Goal: Information Seeking & Learning: Learn about a topic

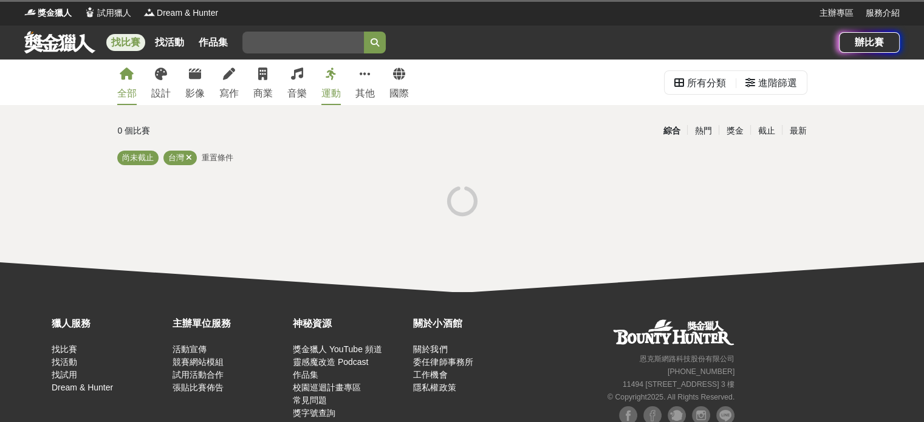
drag, startPoint x: 446, startPoint y: 368, endPoint x: 486, endPoint y: 413, distance: 60.7
click at [486, 413] on div "關於小酒館 關於我們 委任律師事務所 工作機會 隱私權政策" at bounding box center [470, 390] width 120 height 146
click at [459, 200] on icon at bounding box center [462, 201] width 30 height 30
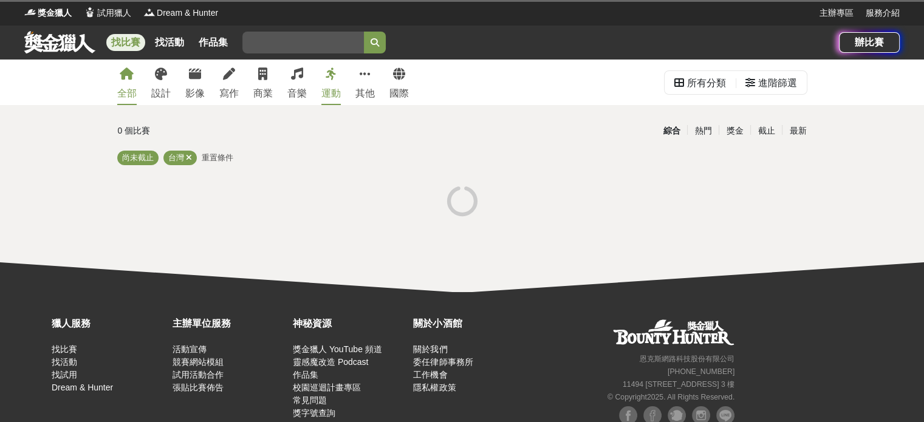
click at [459, 200] on icon at bounding box center [462, 200] width 35 height 35
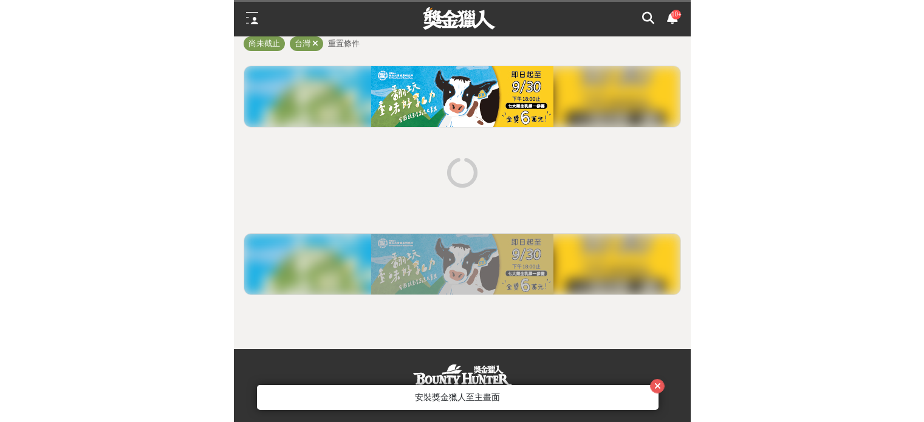
scroll to position [162, 0]
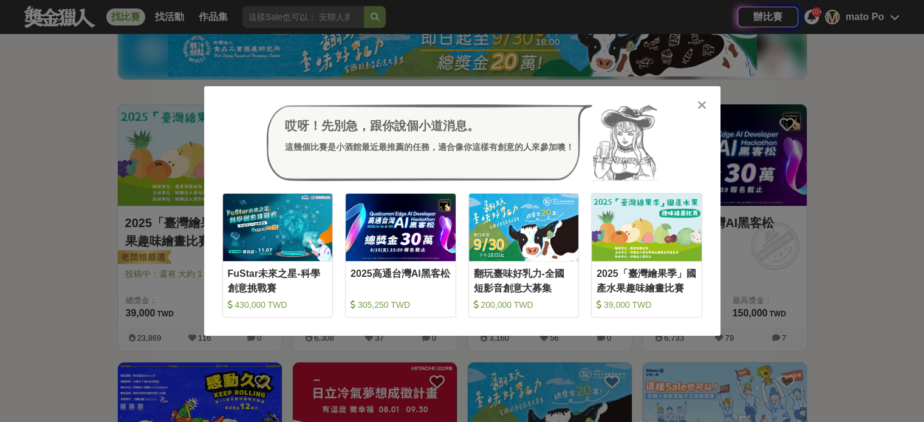
click at [707, 105] on div at bounding box center [702, 104] width 12 height 12
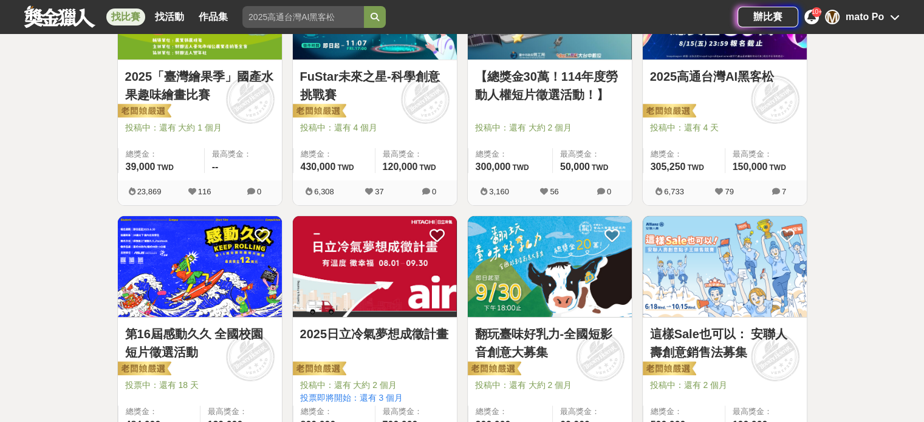
scroll to position [0, 0]
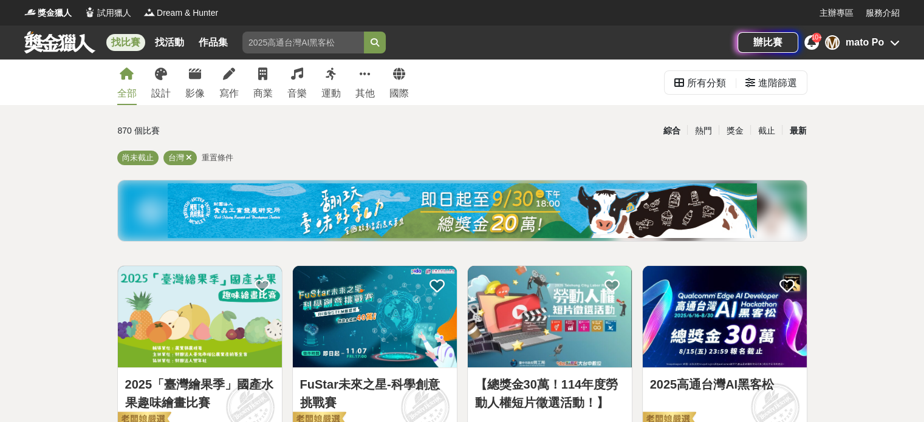
click at [795, 131] on div "最新" at bounding box center [798, 130] width 32 height 21
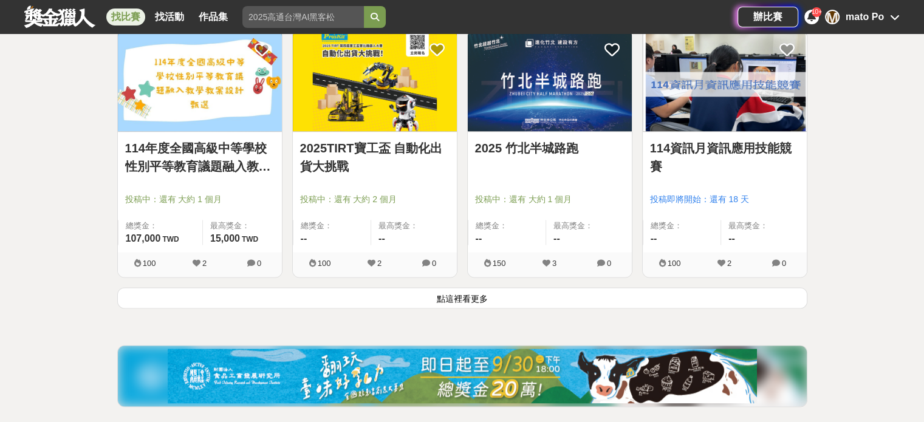
scroll to position [1620, 0]
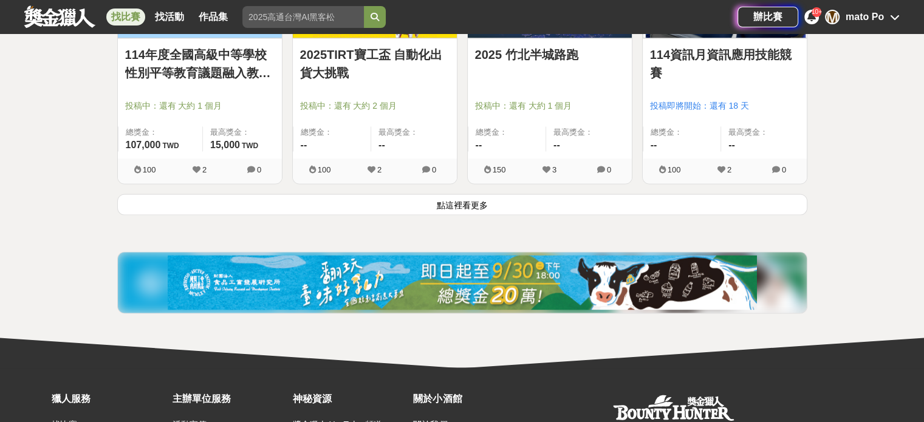
click at [393, 206] on button "點這裡看更多" at bounding box center [462, 204] width 690 height 21
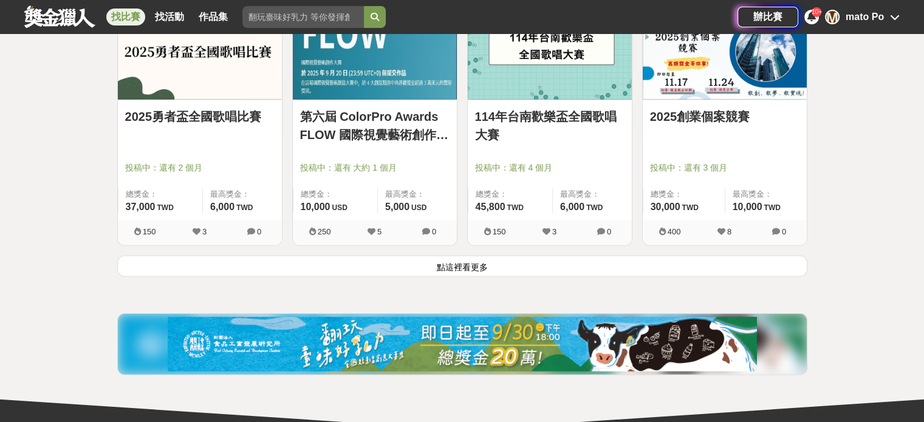
scroll to position [3106, 0]
click at [449, 267] on button "點這裡看更多" at bounding box center [462, 266] width 690 height 21
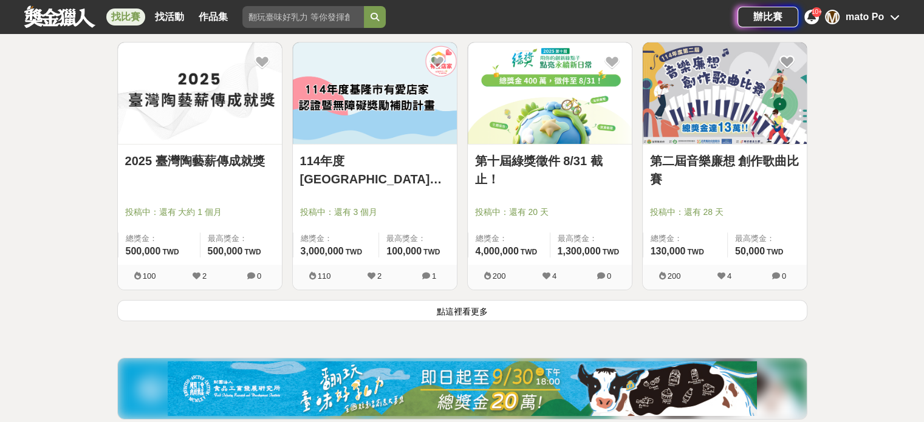
scroll to position [4610, 0]
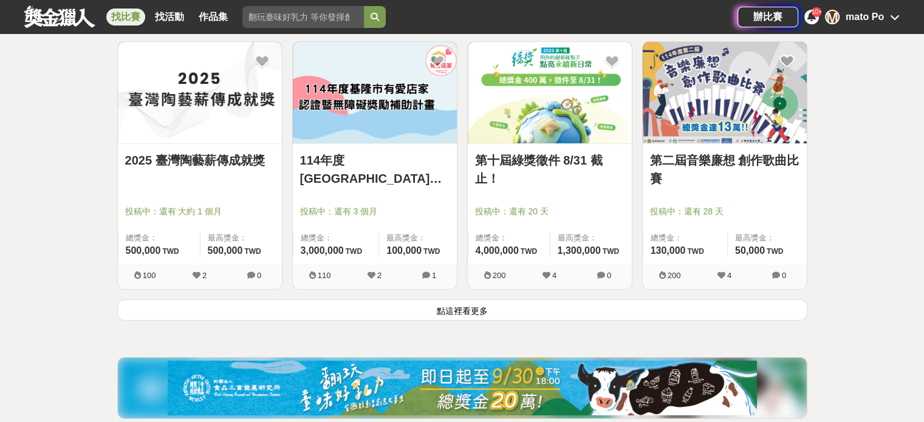
click at [495, 310] on button "點這裡看更多" at bounding box center [462, 310] width 690 height 21
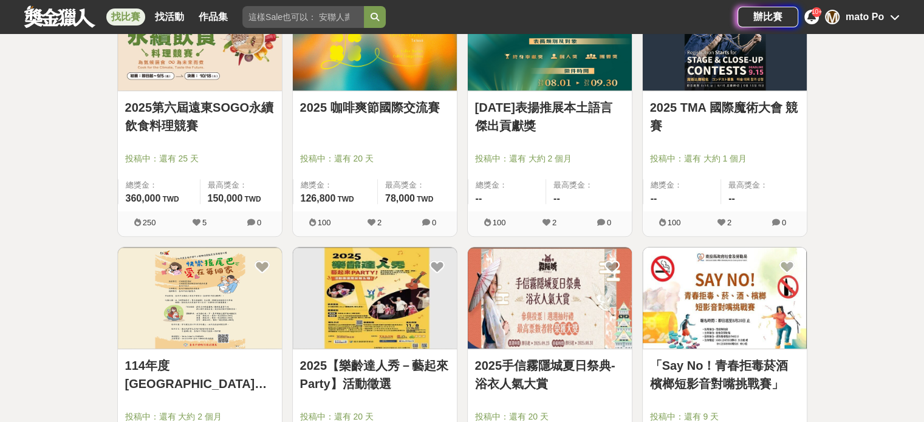
scroll to position [5522, 0]
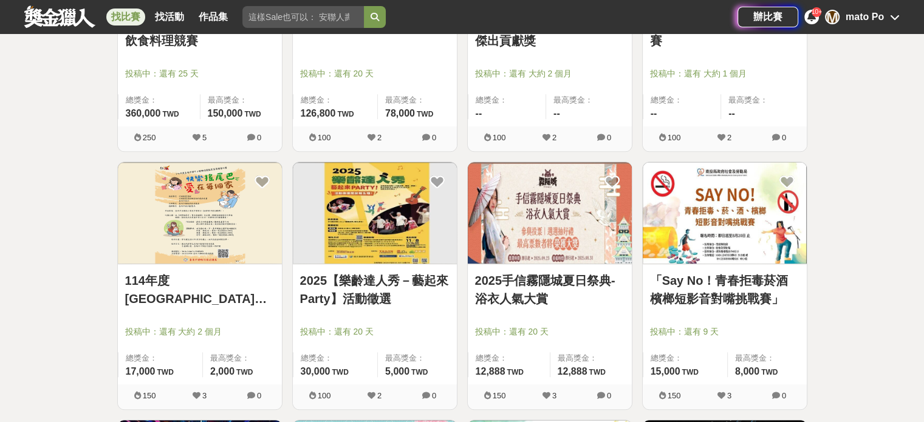
drag, startPoint x: 686, startPoint y: 289, endPoint x: 57, endPoint y: 252, distance: 630.5
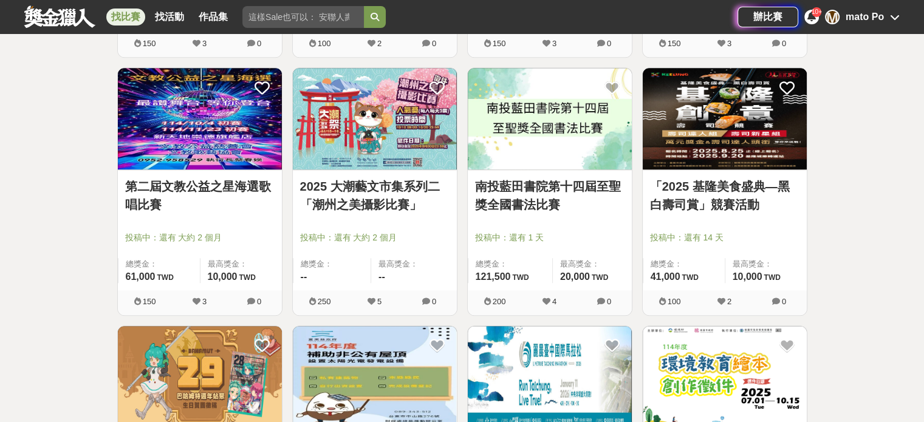
scroll to position [5927, 0]
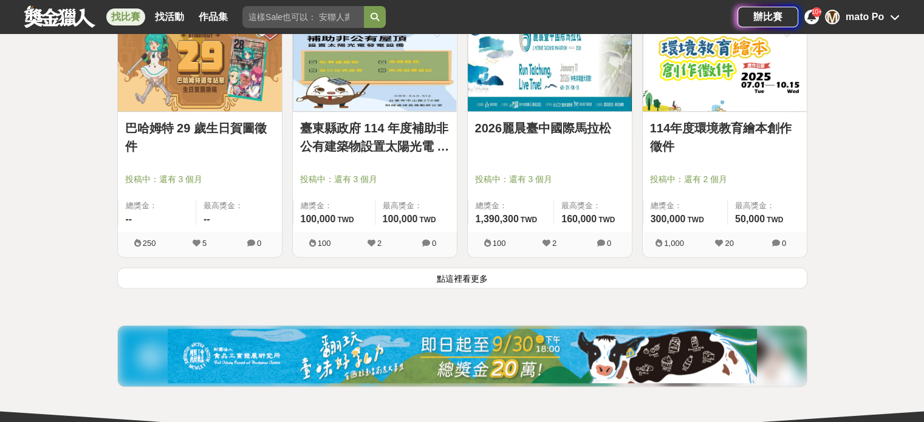
click at [542, 270] on button "點這裡看更多" at bounding box center [462, 277] width 690 height 21
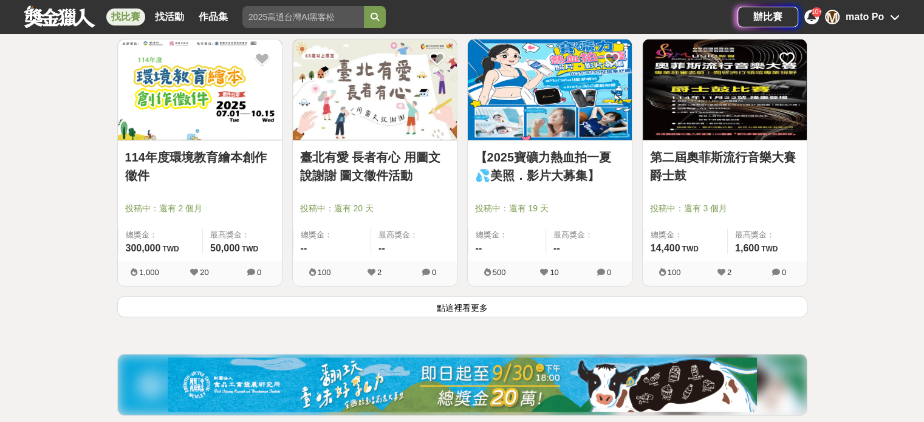
scroll to position [7709, 0]
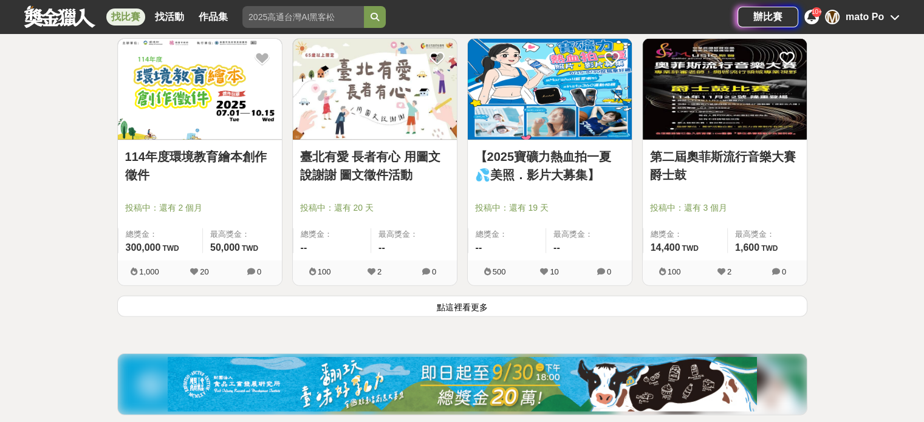
click at [401, 298] on button "點這裡看更多" at bounding box center [462, 306] width 690 height 21
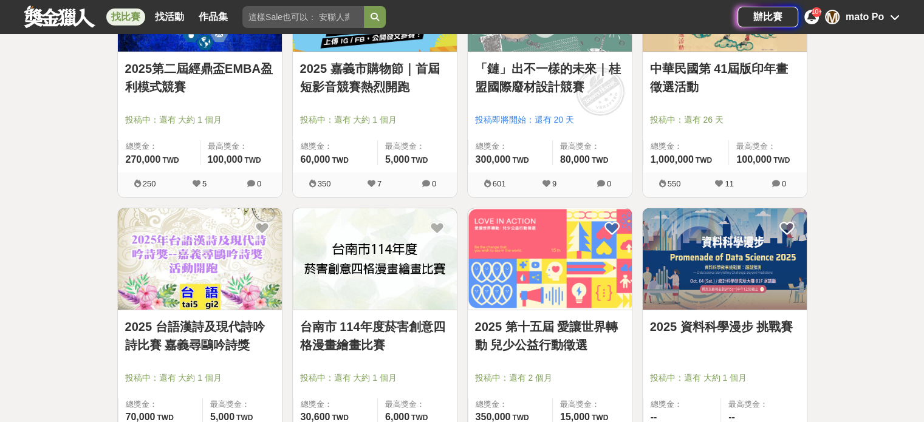
scroll to position [8572, 0]
drag, startPoint x: 374, startPoint y: 330, endPoint x: 896, endPoint y: 278, distance: 524.5
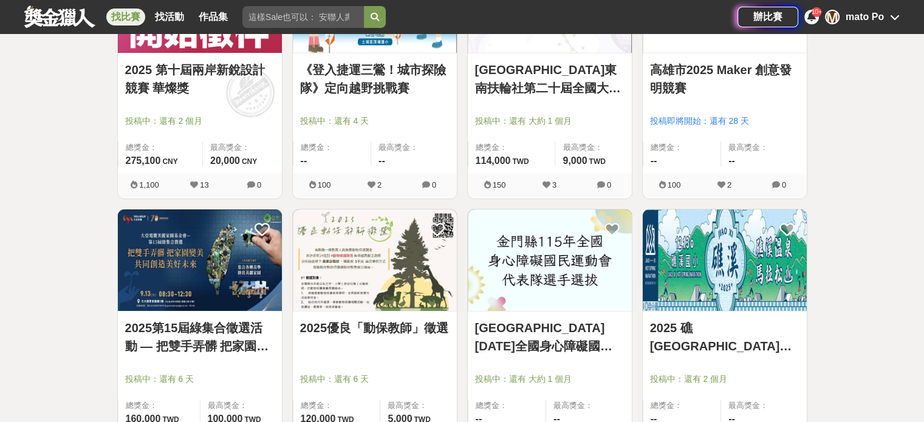
scroll to position [9087, 0]
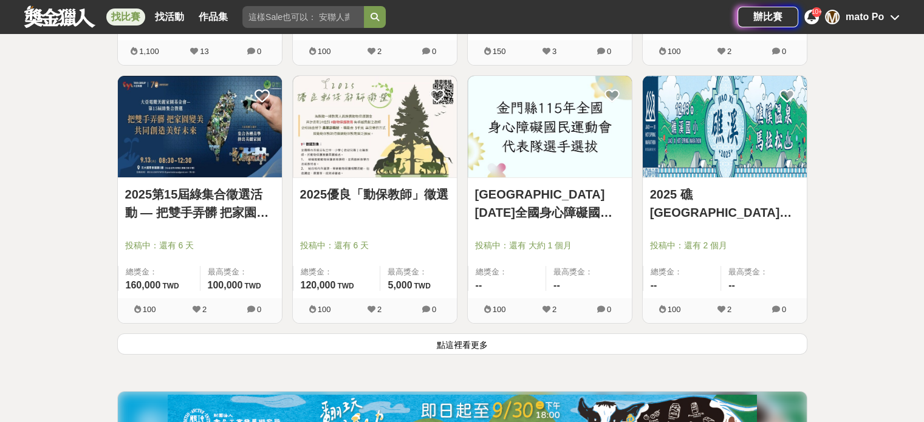
click at [535, 334] on button "點這裡看更多" at bounding box center [462, 344] width 690 height 21
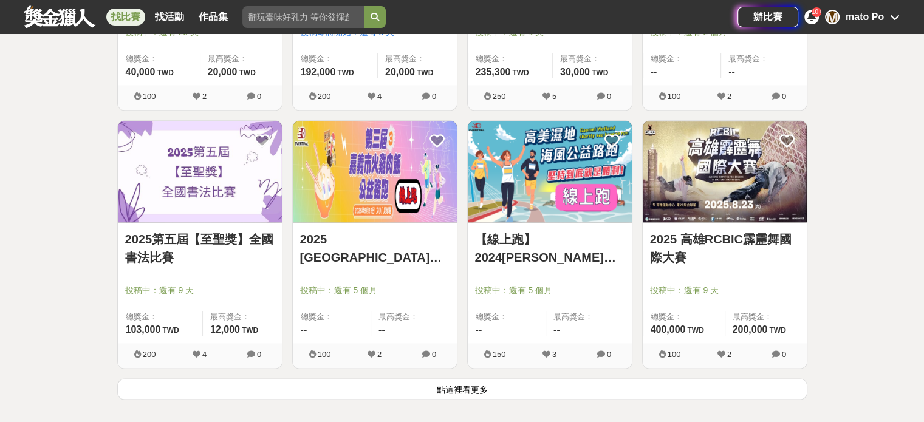
scroll to position [10803, 0]
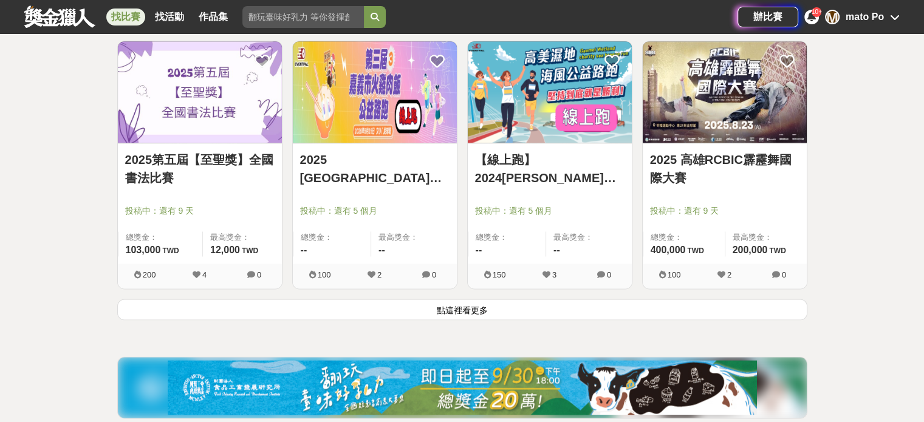
click at [485, 306] on button "點這裡看更多" at bounding box center [462, 309] width 690 height 21
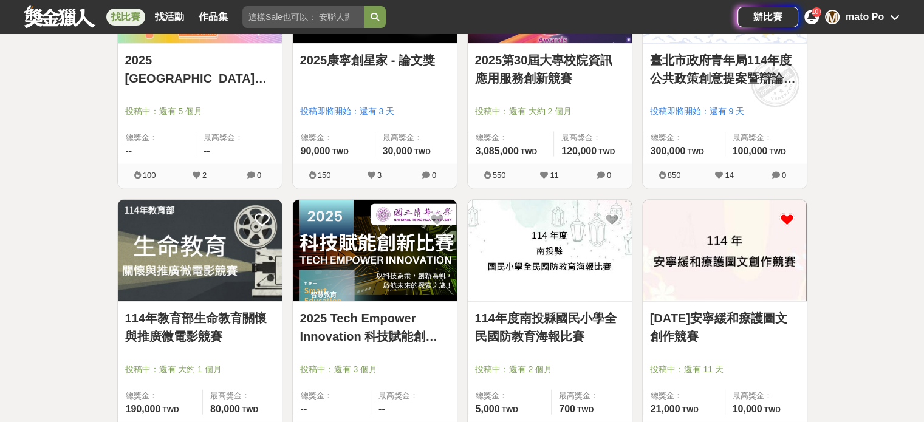
scroll to position [11977, 0]
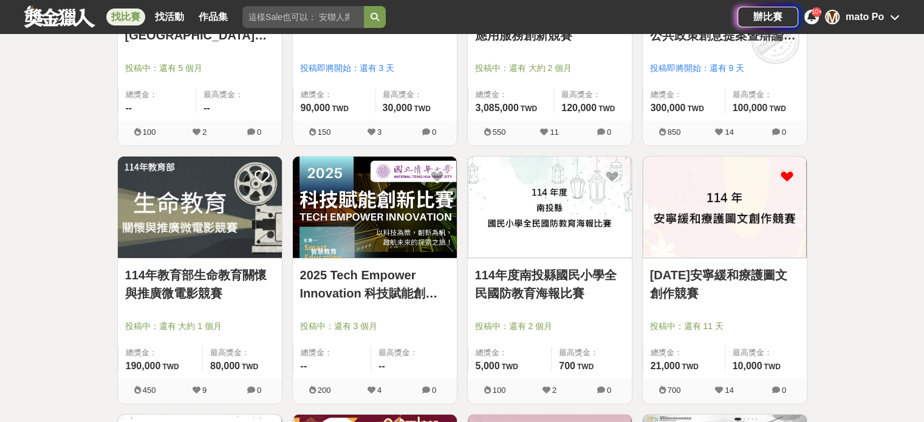
drag, startPoint x: 663, startPoint y: 274, endPoint x: 718, endPoint y: 116, distance: 167.2
click at [718, 121] on div "850 14 0" at bounding box center [725, 133] width 164 height 25
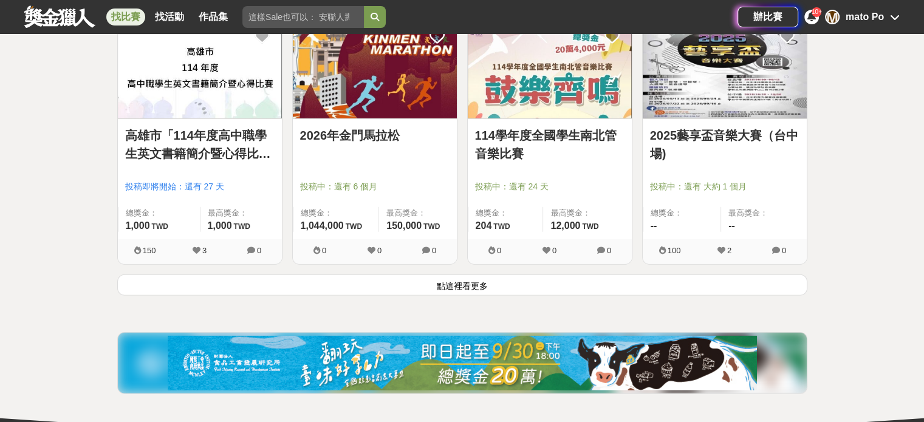
scroll to position [12382, 0]
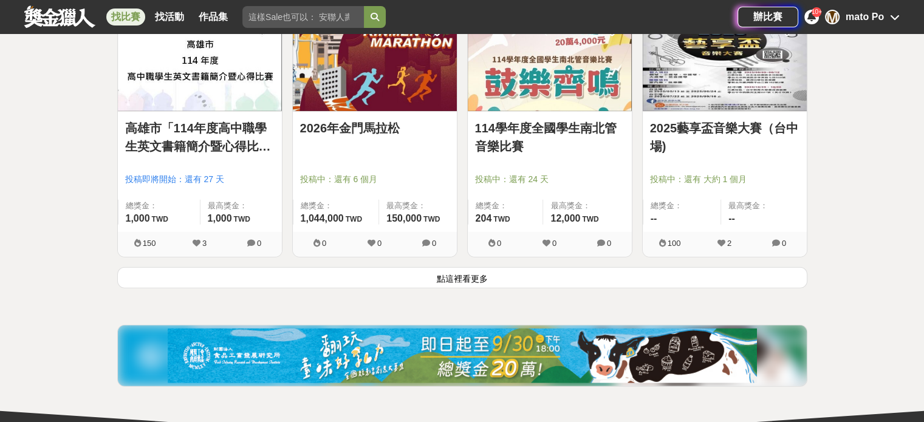
click at [548, 267] on button "點這裡看更多" at bounding box center [462, 277] width 690 height 21
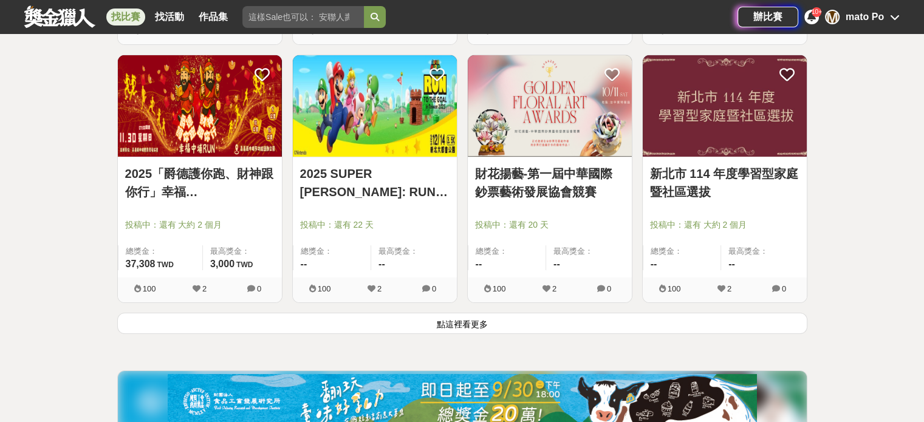
scroll to position [13890, 0]
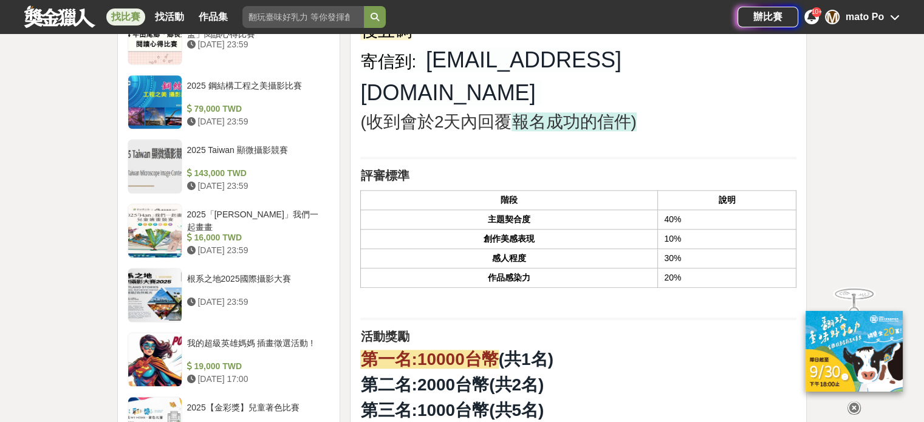
scroll to position [1128, 0]
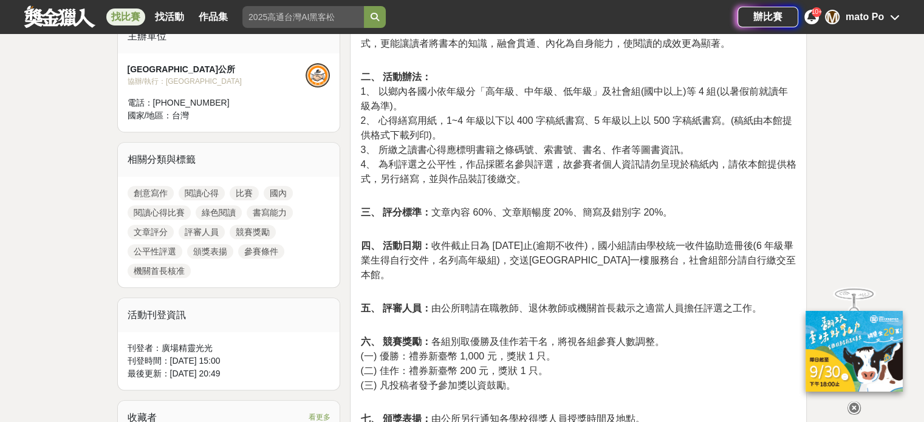
scroll to position [476, 0]
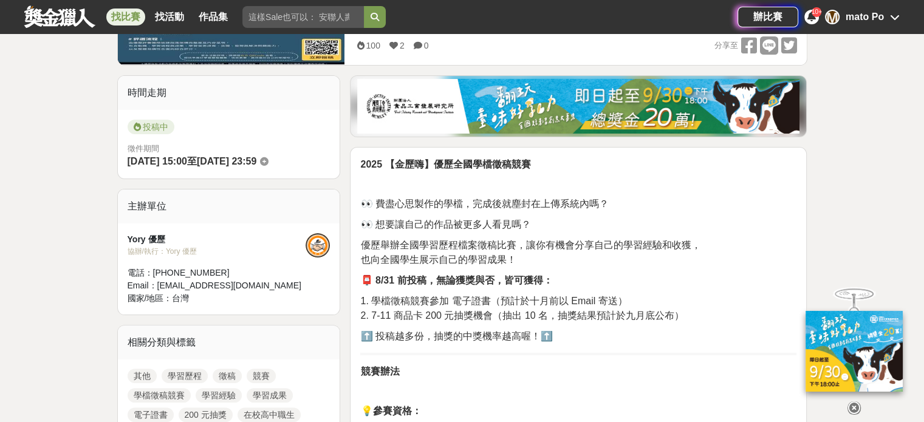
scroll to position [262, 0]
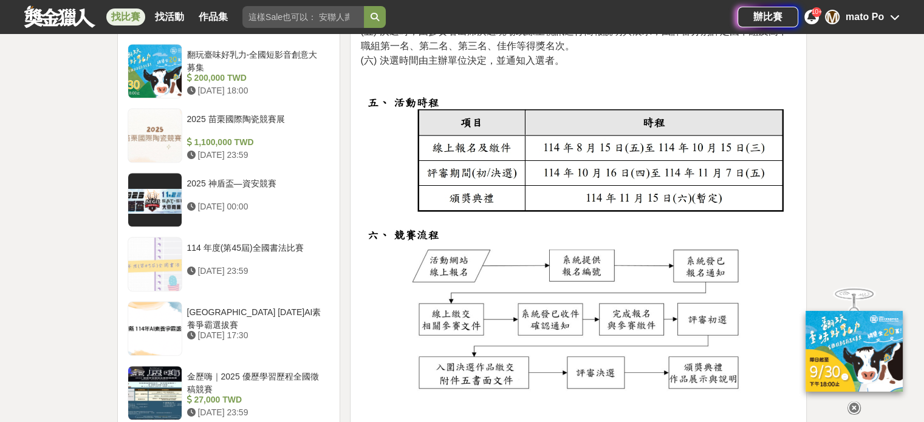
scroll to position [1081, 0]
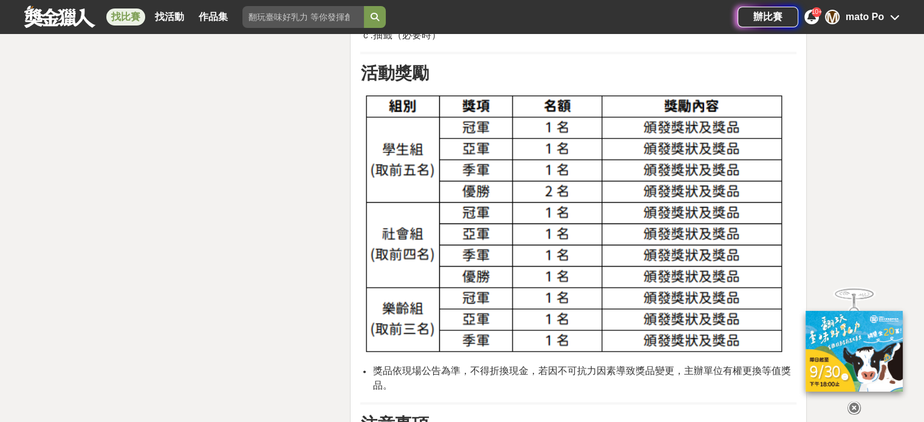
scroll to position [1910, 0]
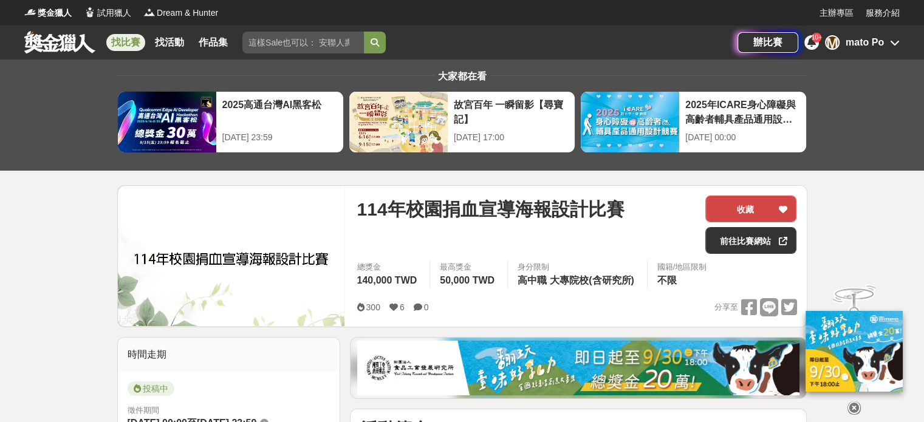
click at [729, 207] on button "收藏" at bounding box center [750, 209] width 91 height 27
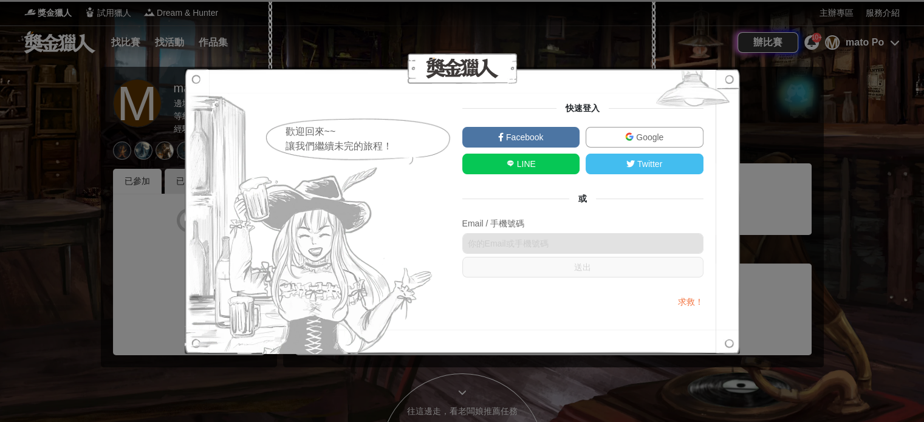
click at [645, 135] on span "Google" at bounding box center [649, 137] width 30 height 10
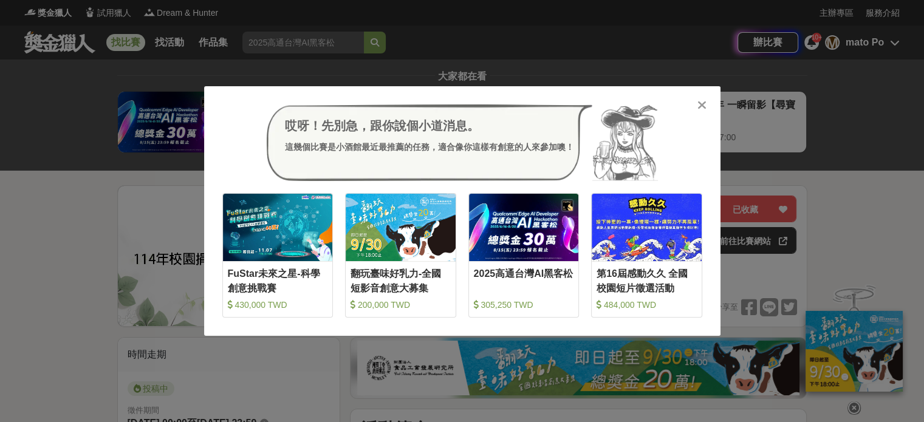
click at [707, 109] on div at bounding box center [702, 104] width 12 height 12
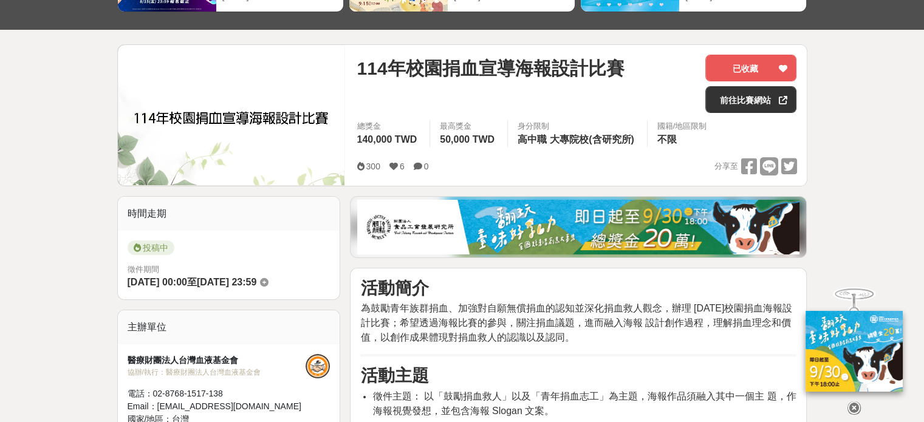
scroll to position [142, 0]
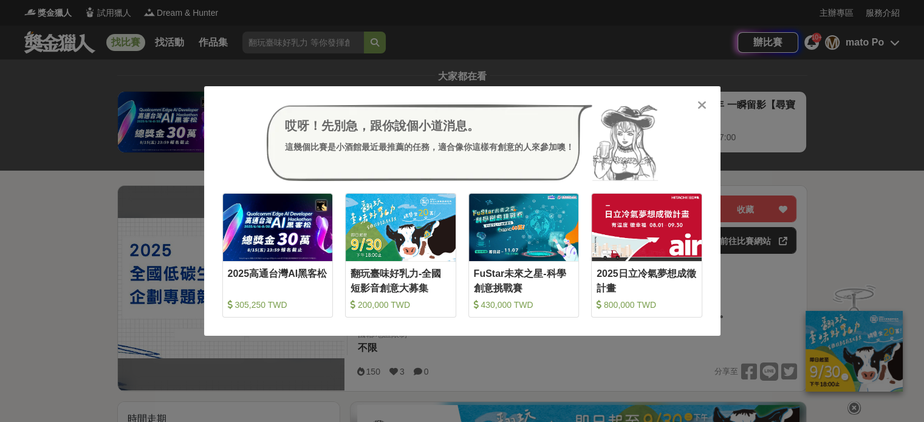
click at [698, 104] on icon at bounding box center [701, 105] width 9 height 12
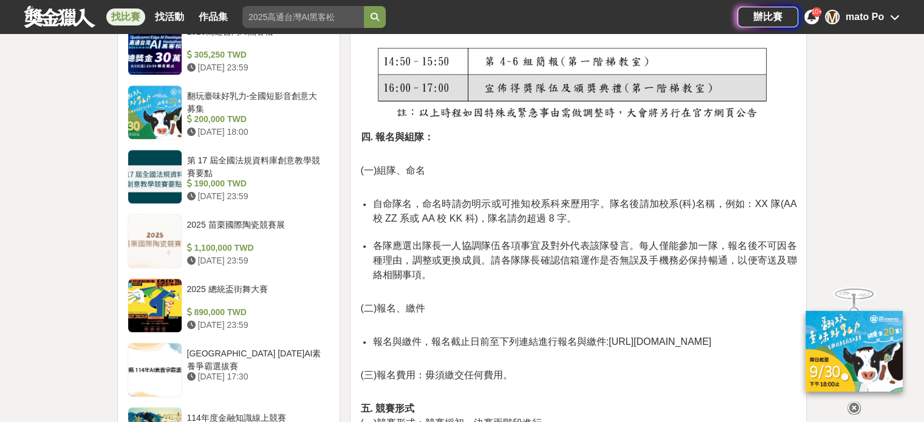
scroll to position [1044, 0]
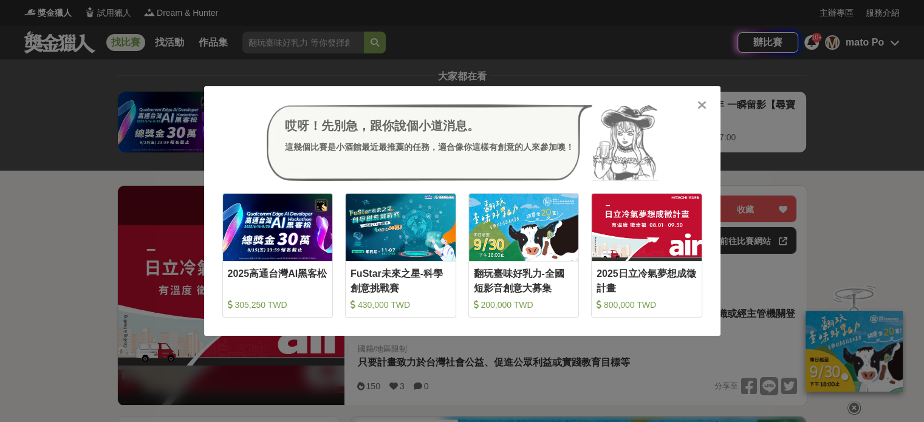
click at [698, 106] on icon at bounding box center [701, 105] width 9 height 12
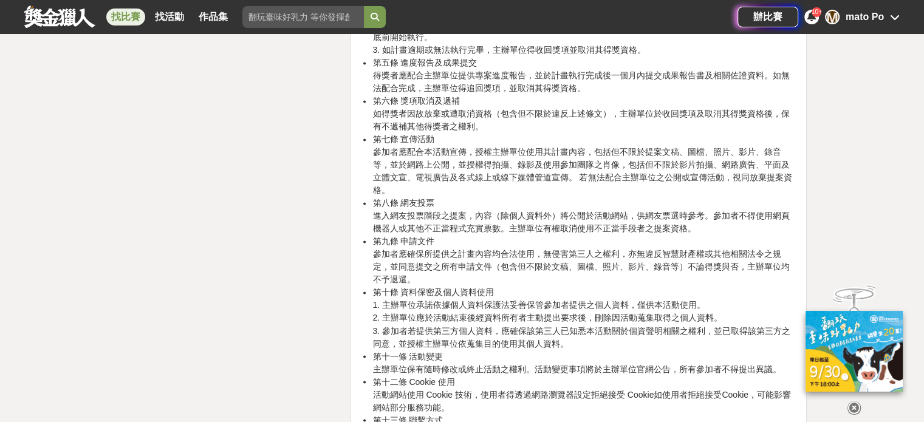
scroll to position [2045, 0]
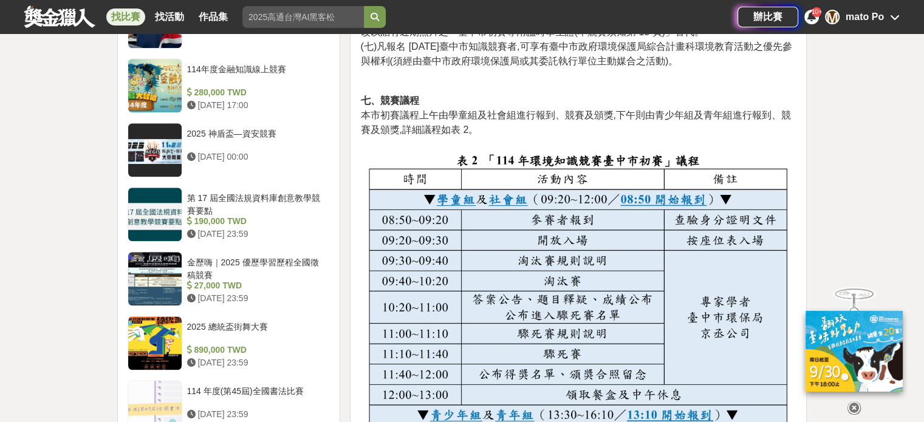
scroll to position [1357, 0]
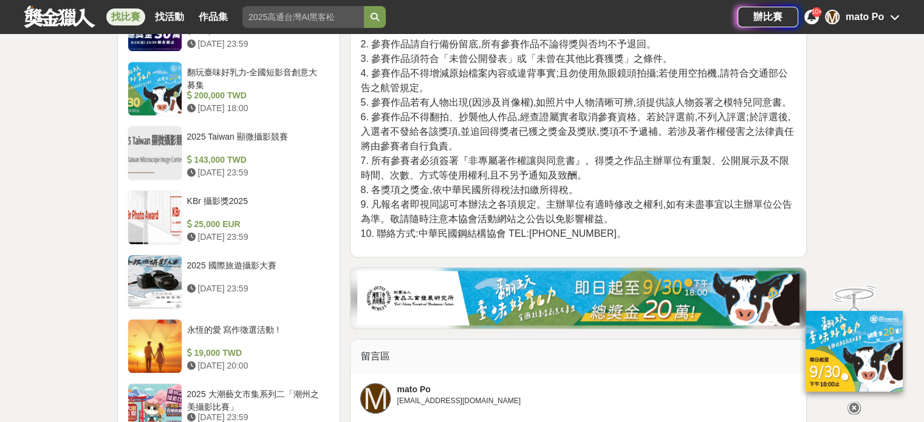
scroll to position [1114, 0]
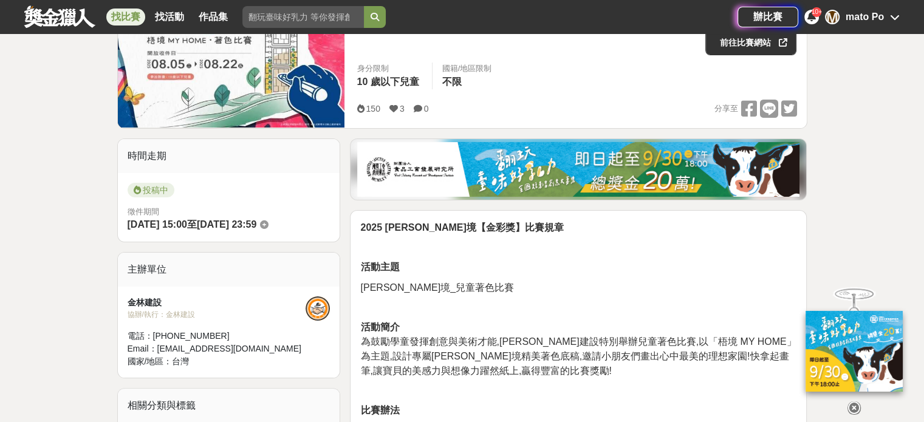
scroll to position [202, 0]
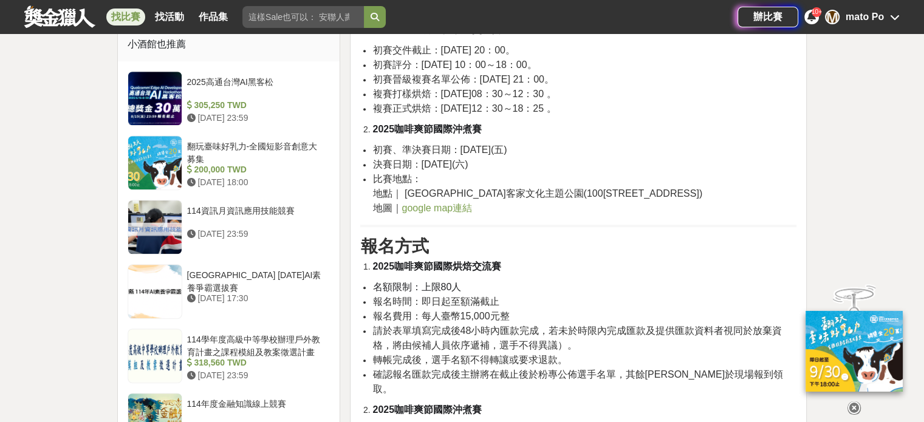
scroll to position [931, 0]
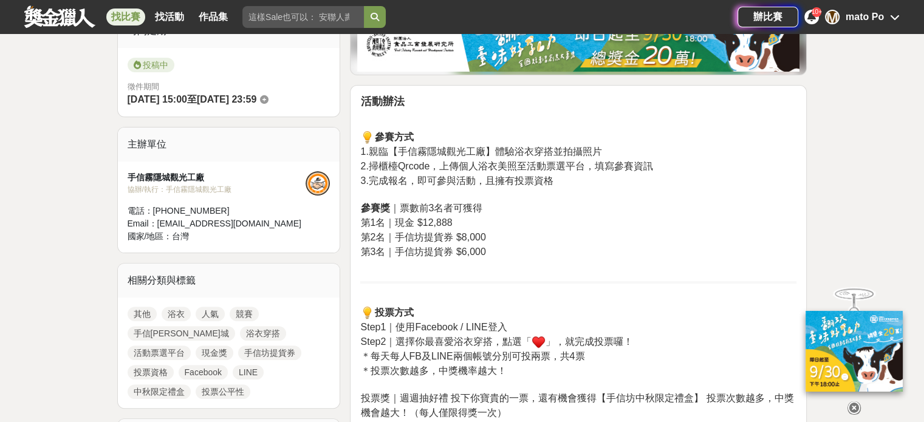
scroll to position [526, 0]
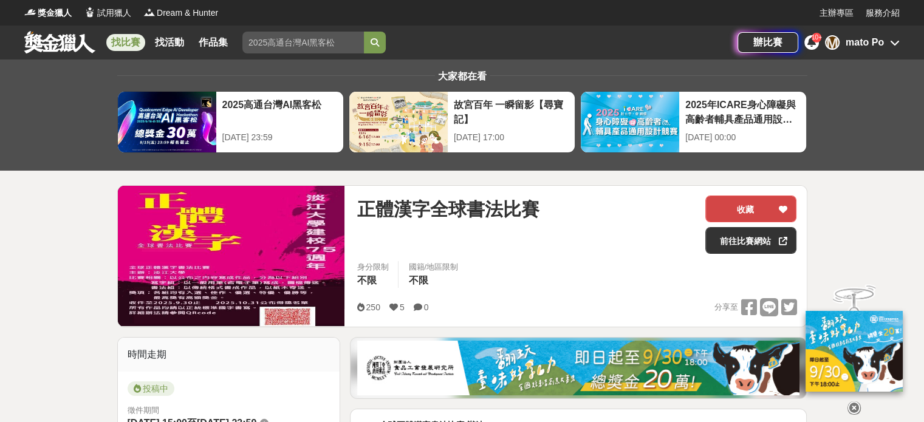
click at [757, 207] on button "收藏" at bounding box center [750, 209] width 91 height 27
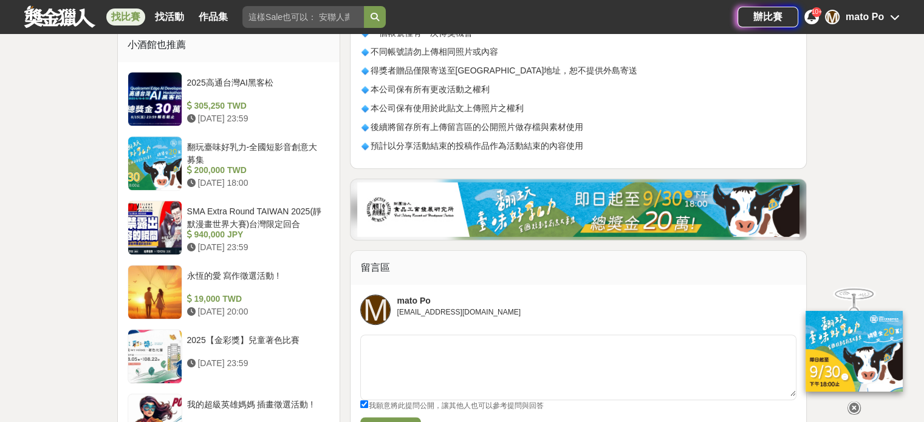
scroll to position [889, 0]
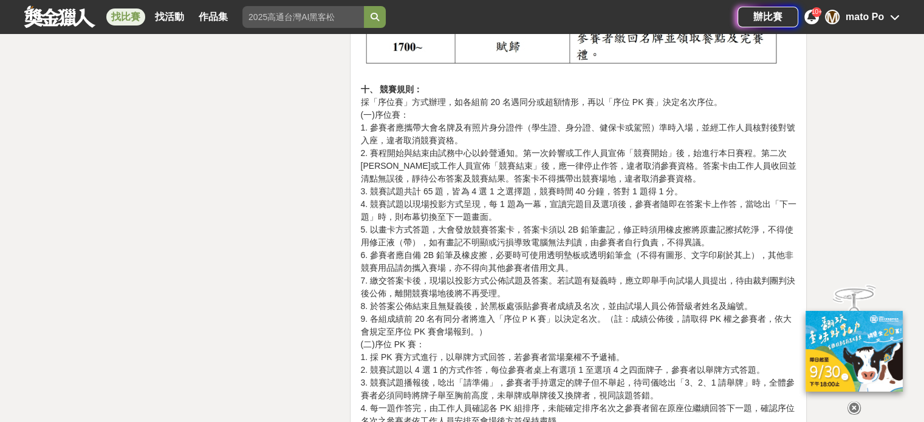
scroll to position [3040, 0]
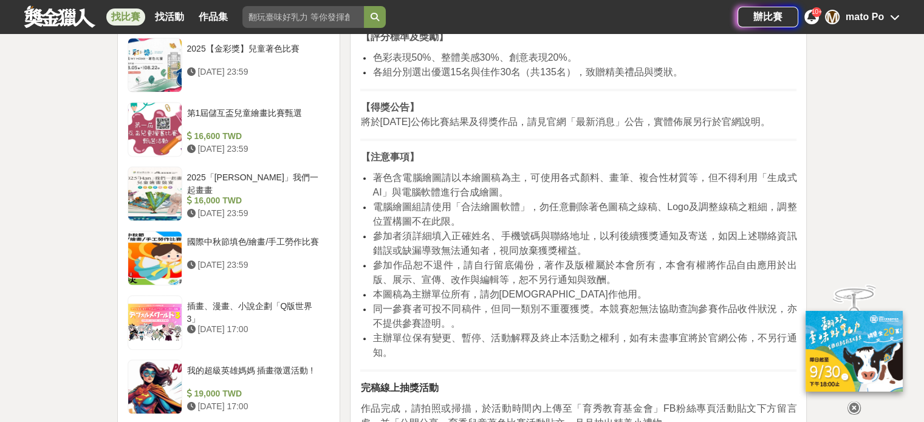
scroll to position [1372, 0]
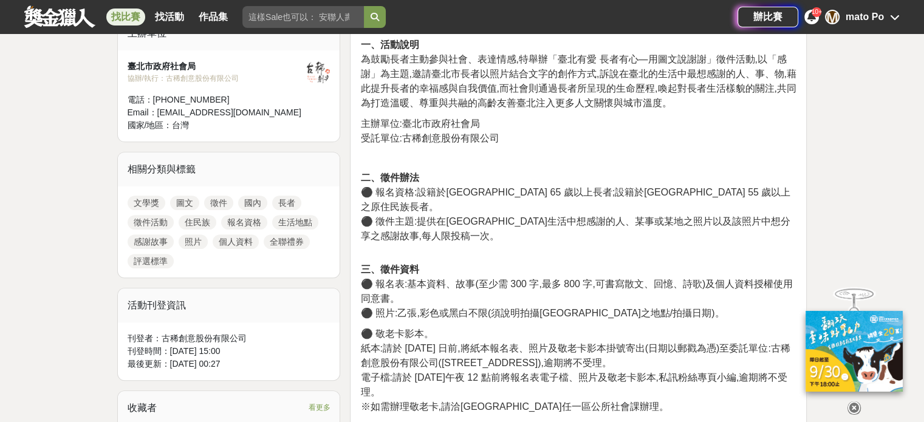
scroll to position [480, 0]
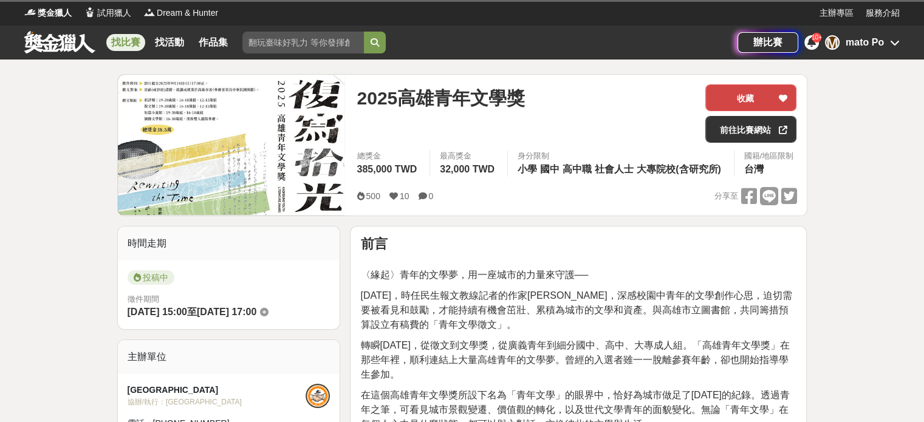
click at [732, 98] on button "收藏" at bounding box center [750, 97] width 91 height 27
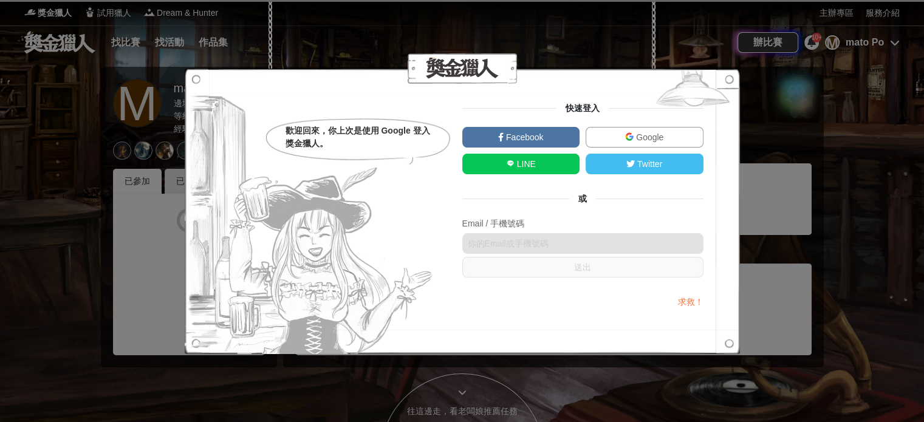
click at [656, 135] on span "Google" at bounding box center [649, 137] width 30 height 10
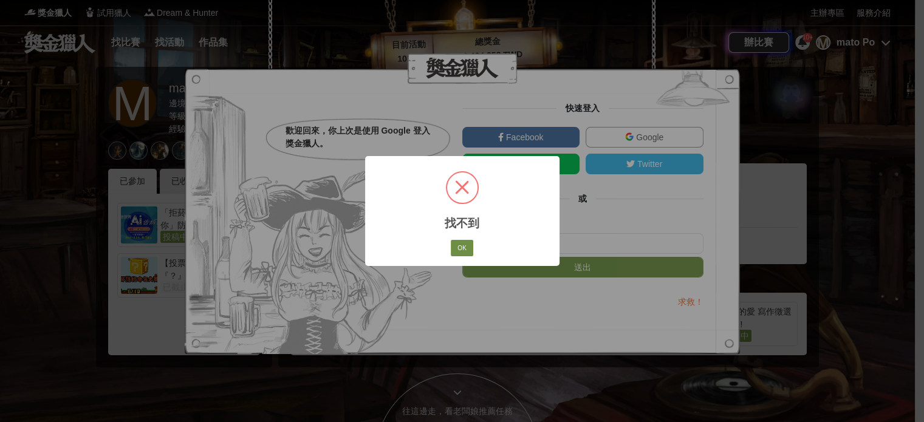
click at [456, 244] on button "OK" at bounding box center [462, 248] width 22 height 17
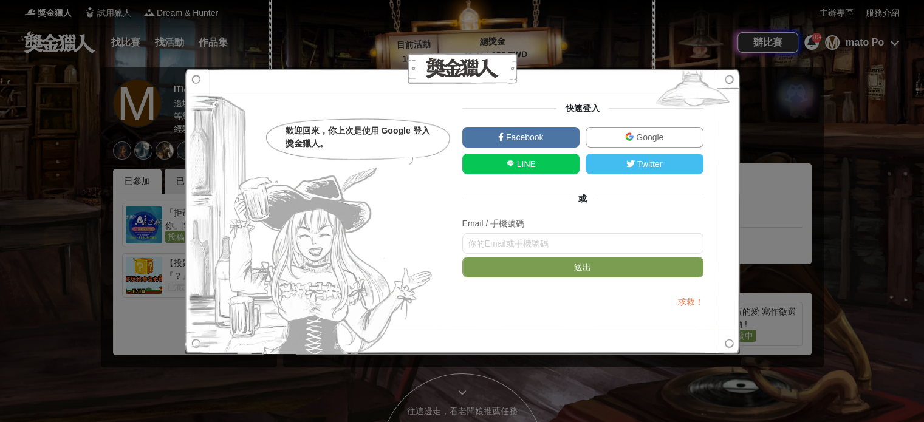
click at [605, 135] on link "Google" at bounding box center [645, 137] width 118 height 21
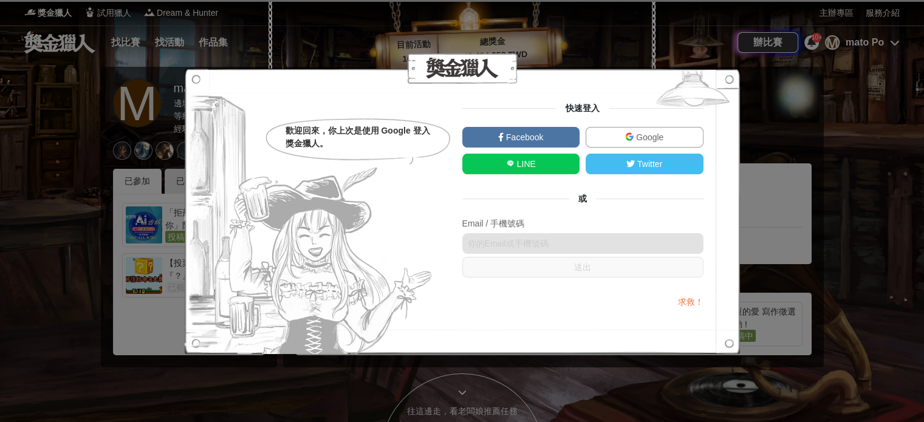
click at [638, 129] on link "Google" at bounding box center [645, 137] width 118 height 21
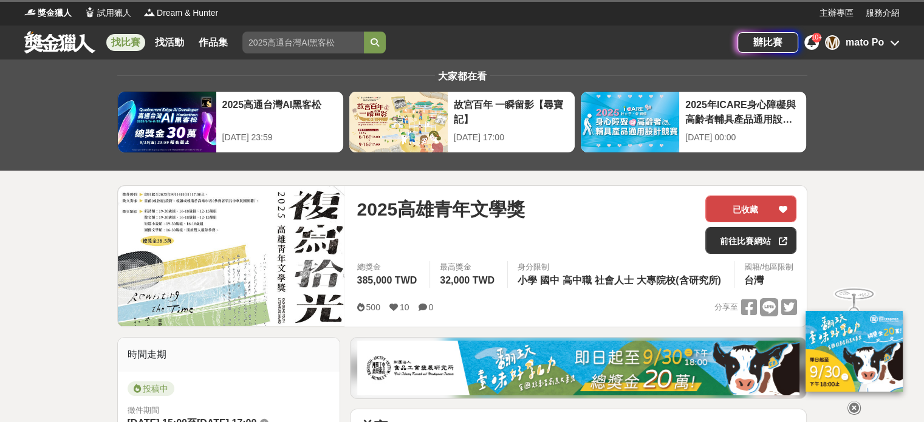
click at [760, 201] on button "已收藏" at bounding box center [750, 209] width 91 height 27
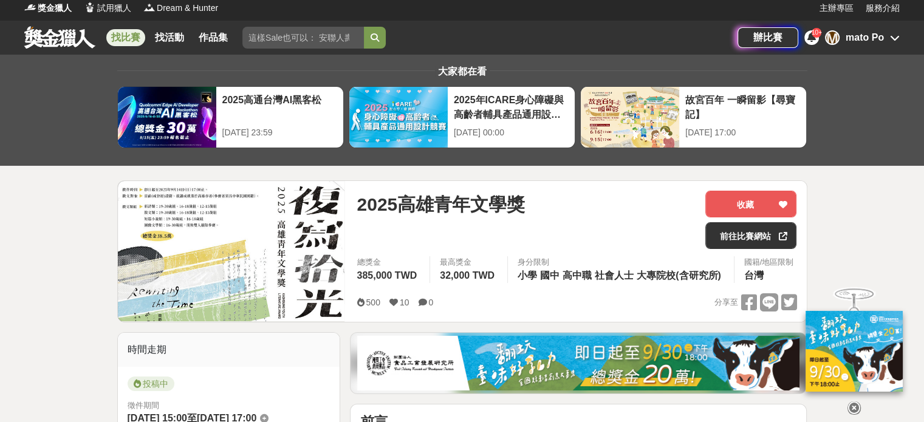
scroll to position [20, 0]
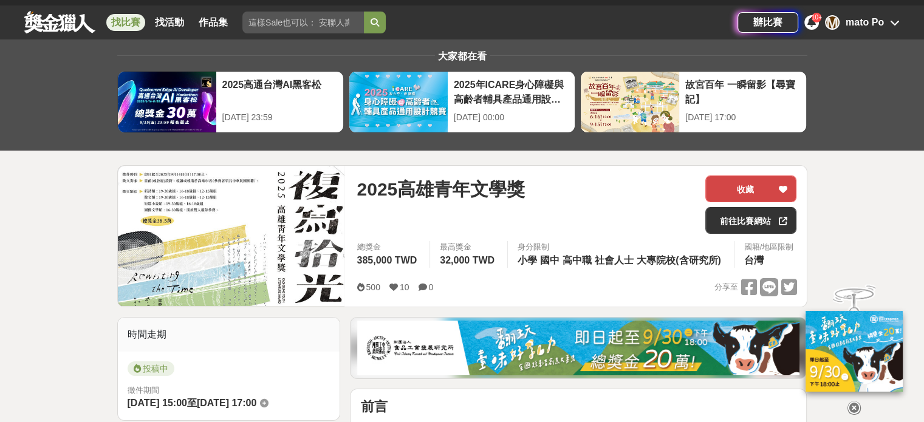
click at [742, 180] on button "收藏" at bounding box center [750, 189] width 91 height 27
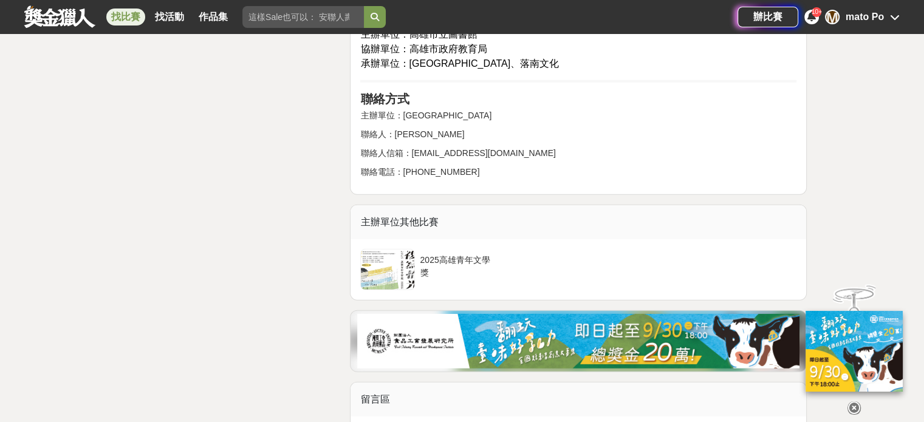
scroll to position [3382, 0]
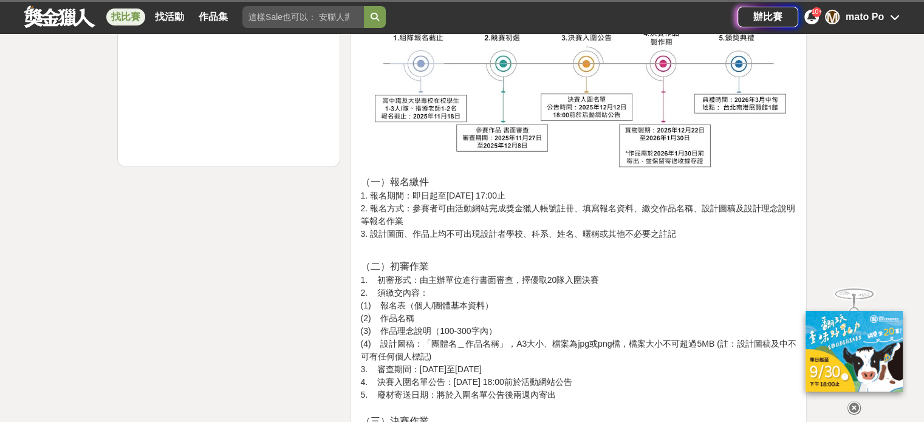
scroll to position [987, 0]
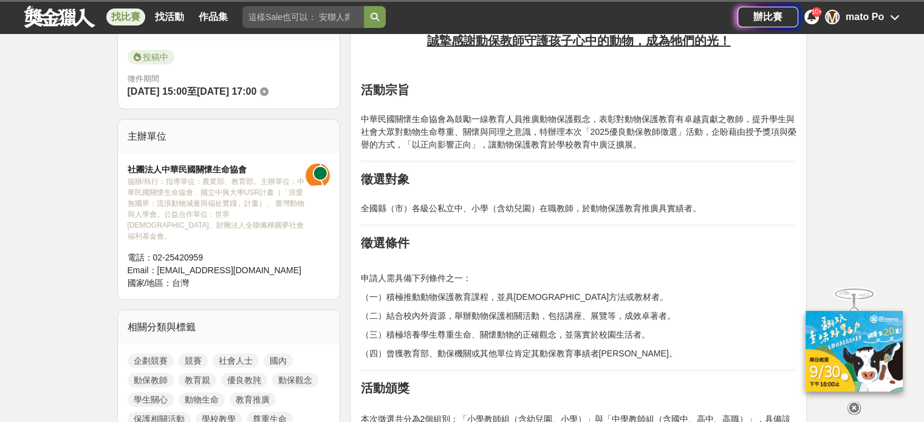
scroll to position [221, 0]
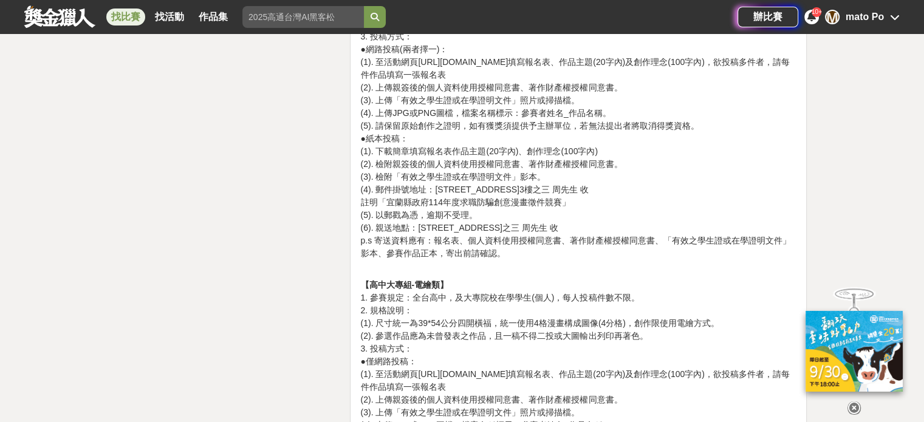
scroll to position [1964, 0]
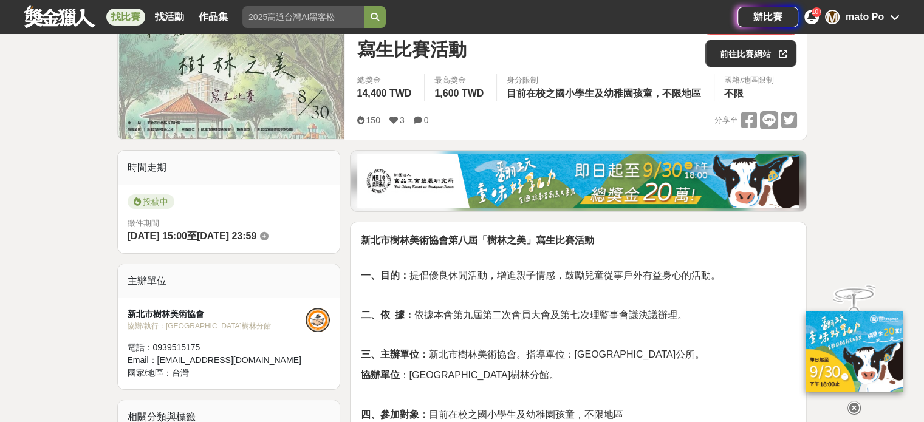
scroll to position [188, 0]
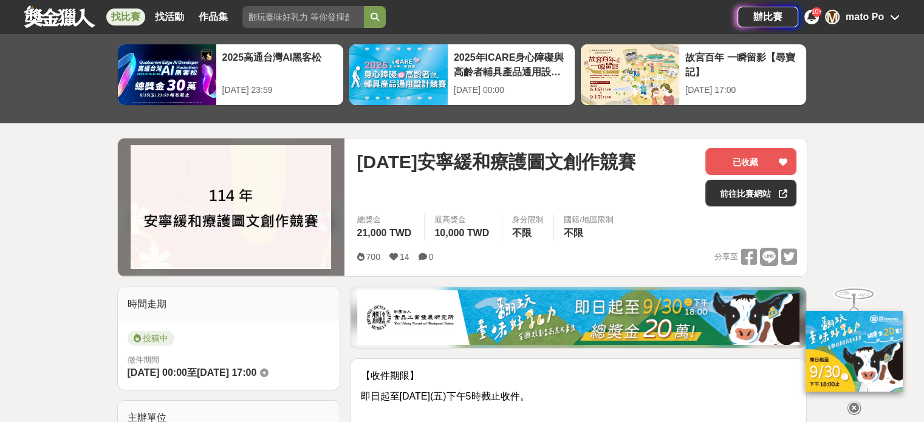
scroll to position [46, 0]
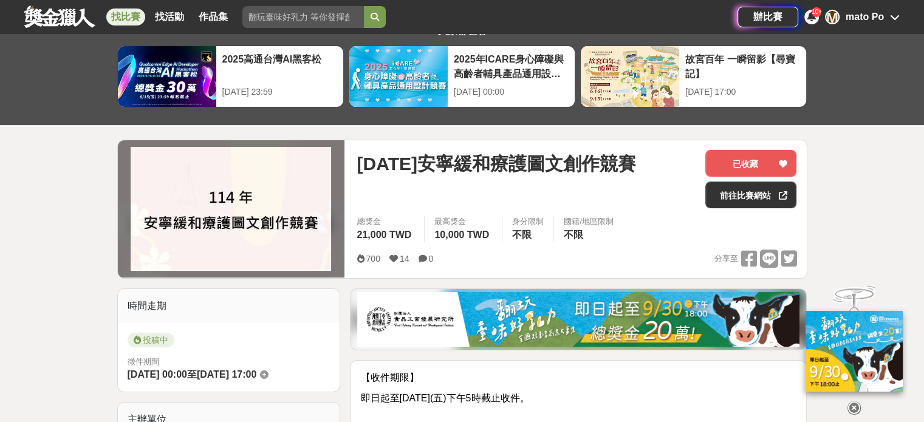
drag, startPoint x: 312, startPoint y: 338, endPoint x: 95, endPoint y: 284, distance: 224.1
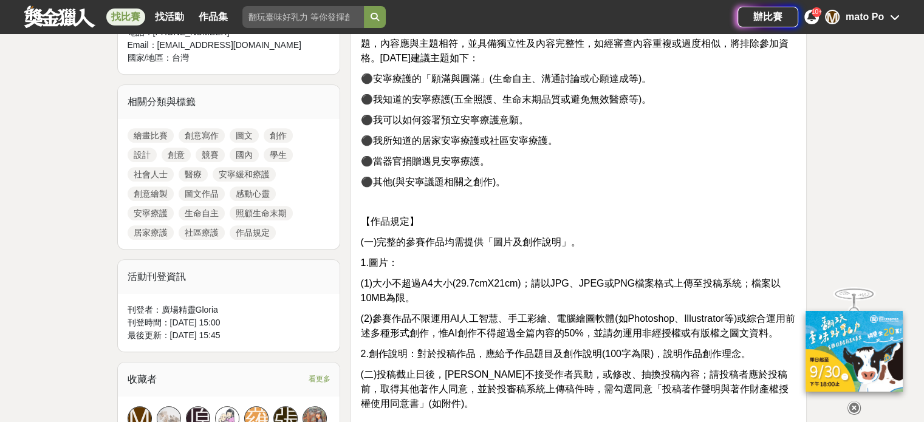
scroll to position [588, 0]
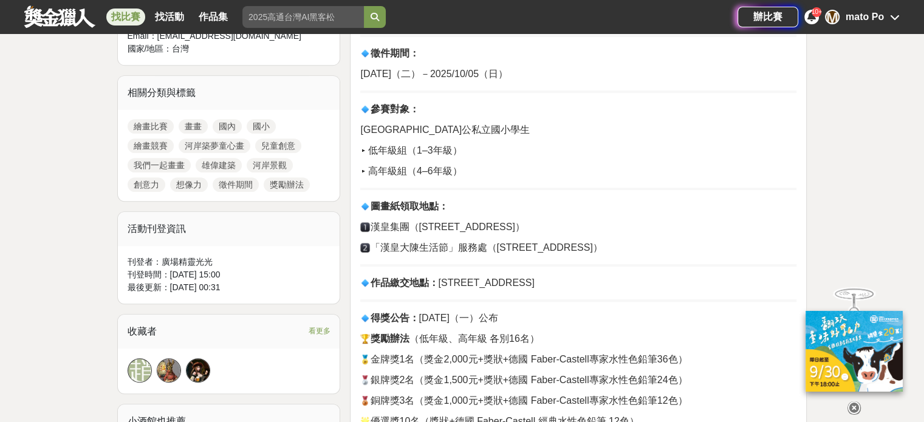
scroll to position [578, 0]
